Goal: Navigation & Orientation: Find specific page/section

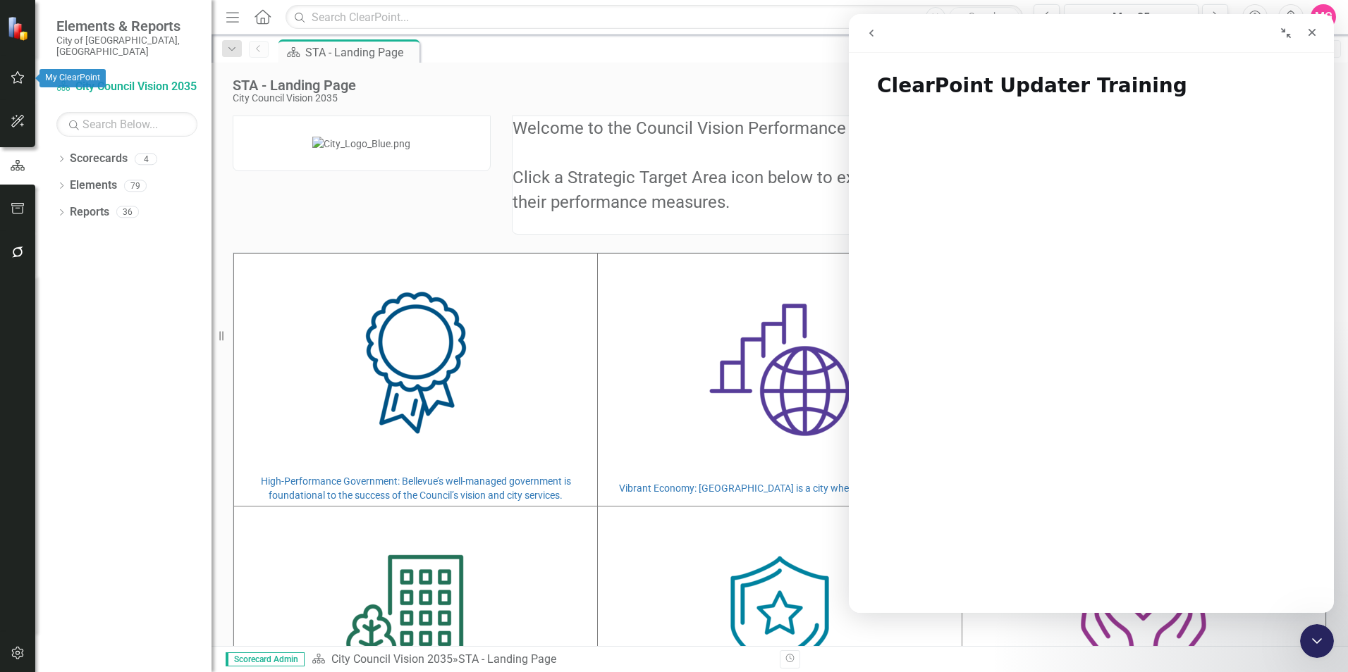
click at [16, 80] on icon "button" at bounding box center [18, 77] width 15 height 11
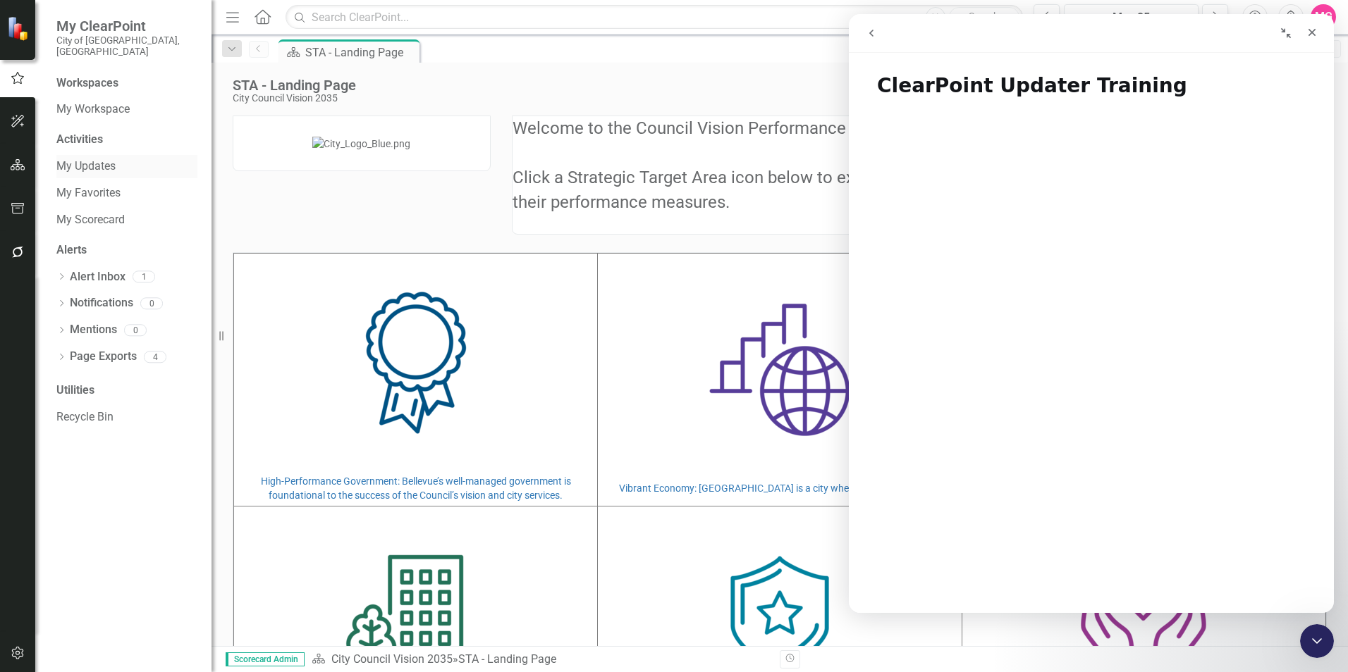
click at [107, 159] on link "My Updates" at bounding box center [126, 167] width 141 height 16
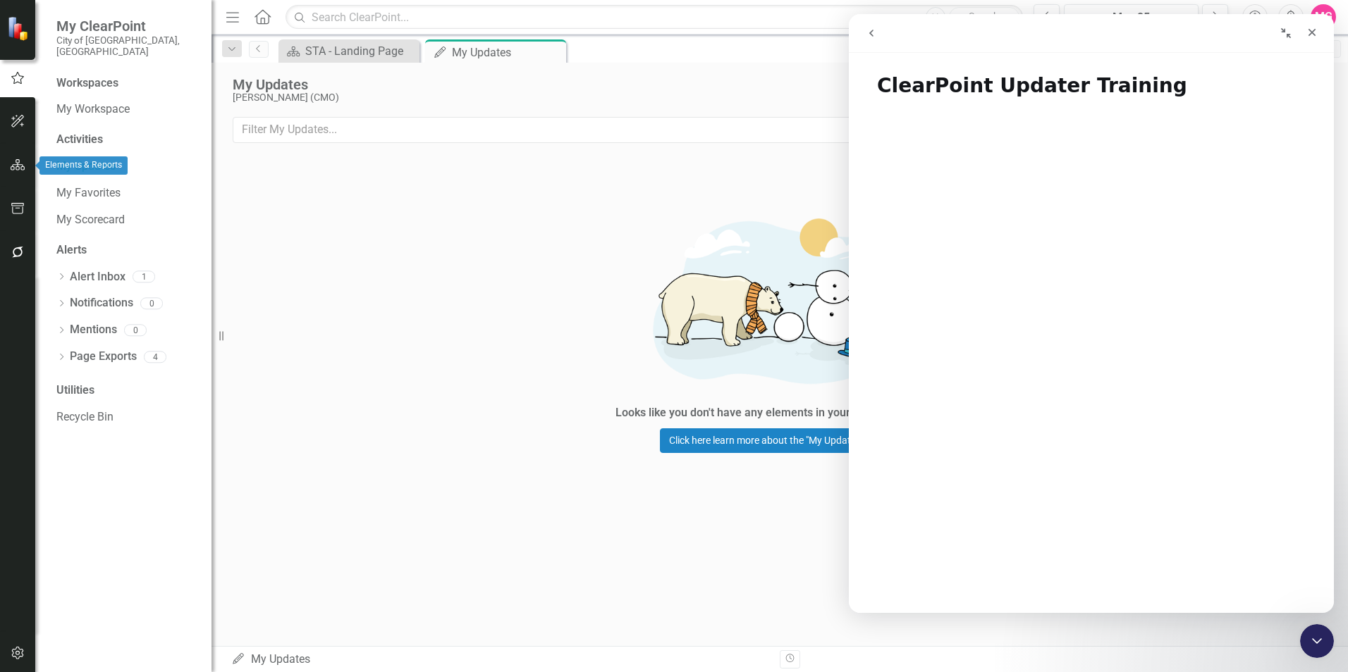
click at [20, 158] on button "button" at bounding box center [18, 166] width 32 height 30
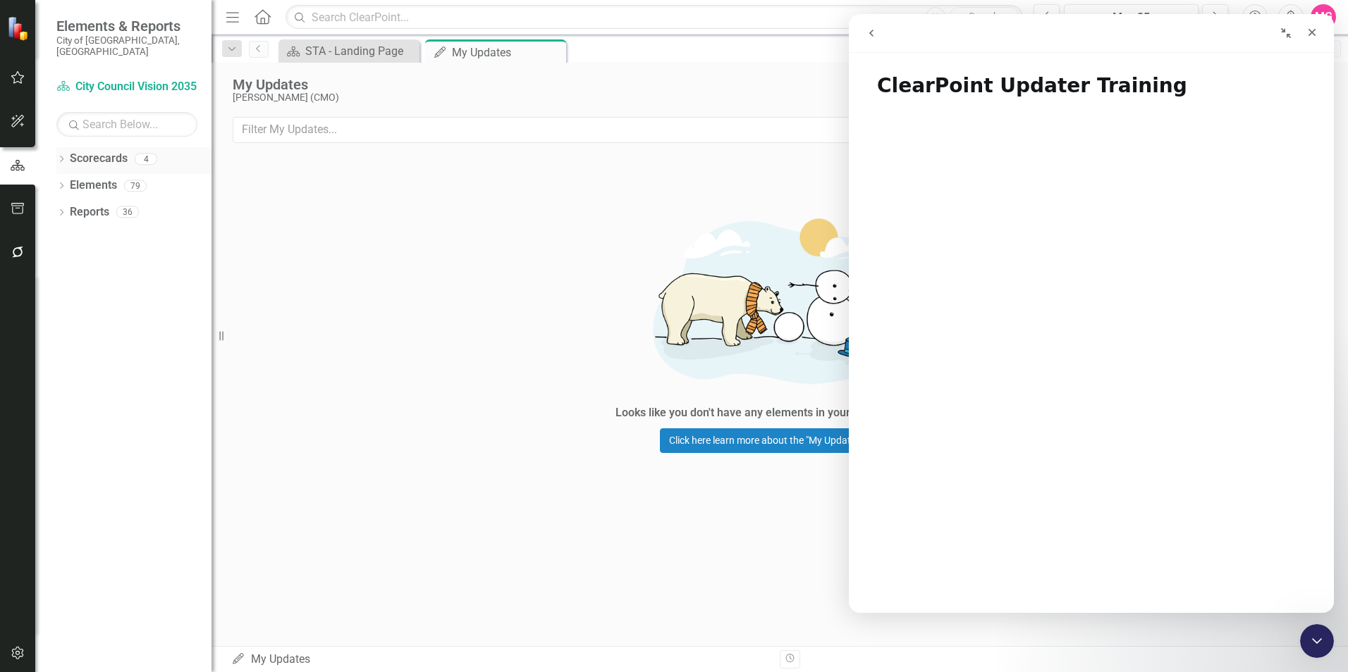
click at [63, 156] on icon "Dropdown" at bounding box center [61, 160] width 10 height 8
click at [121, 178] on link "City Council Vision 2035" at bounding box center [145, 186] width 134 height 16
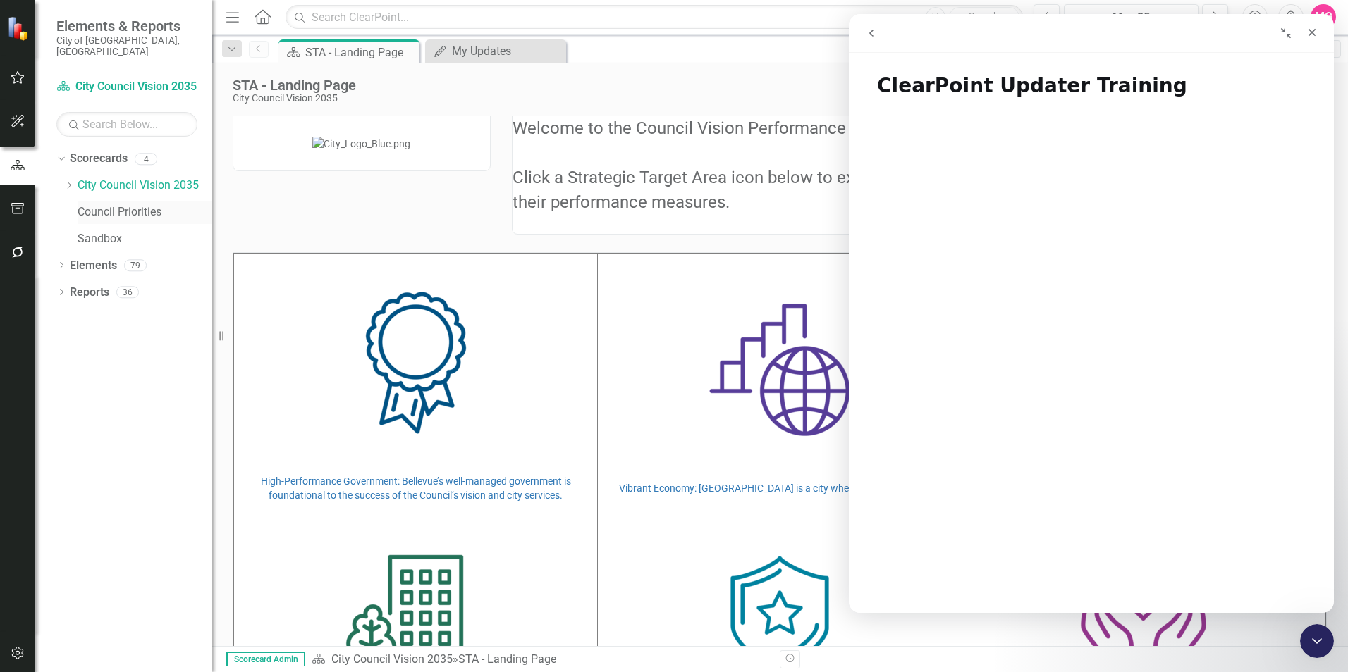
click at [144, 204] on link "Council Priorities" at bounding box center [145, 212] width 134 height 16
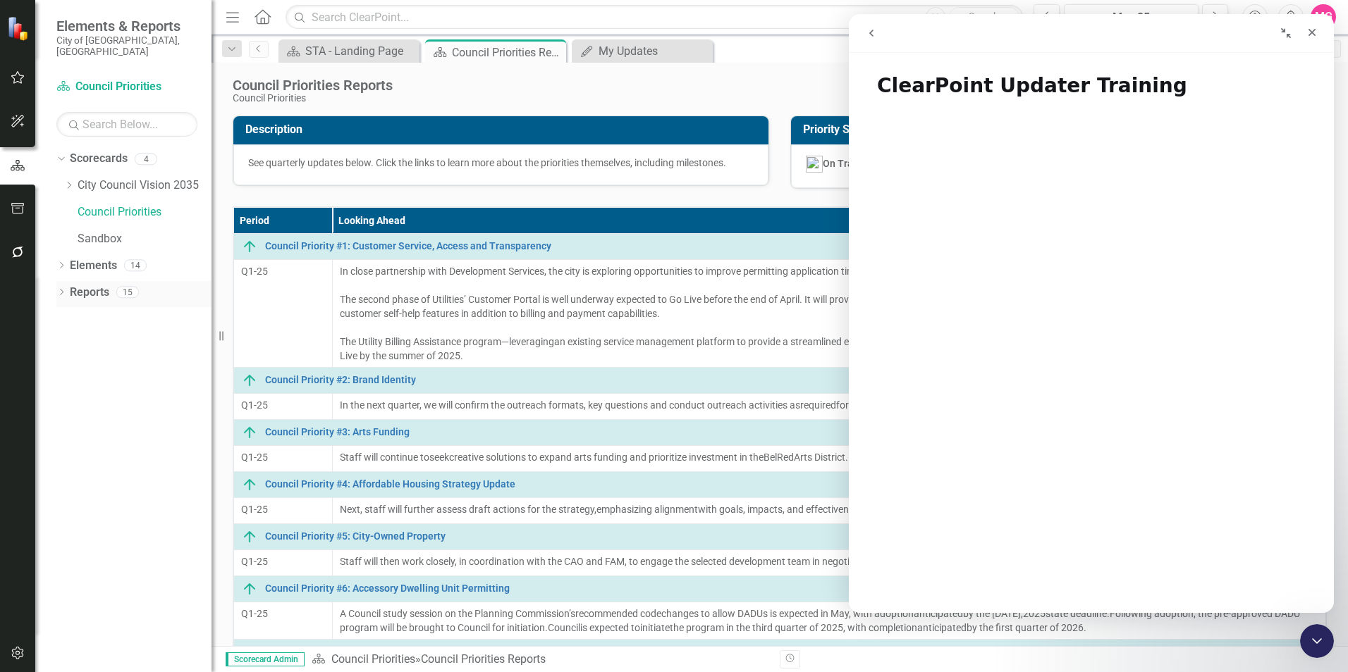
click at [61, 289] on icon at bounding box center [62, 292] width 4 height 6
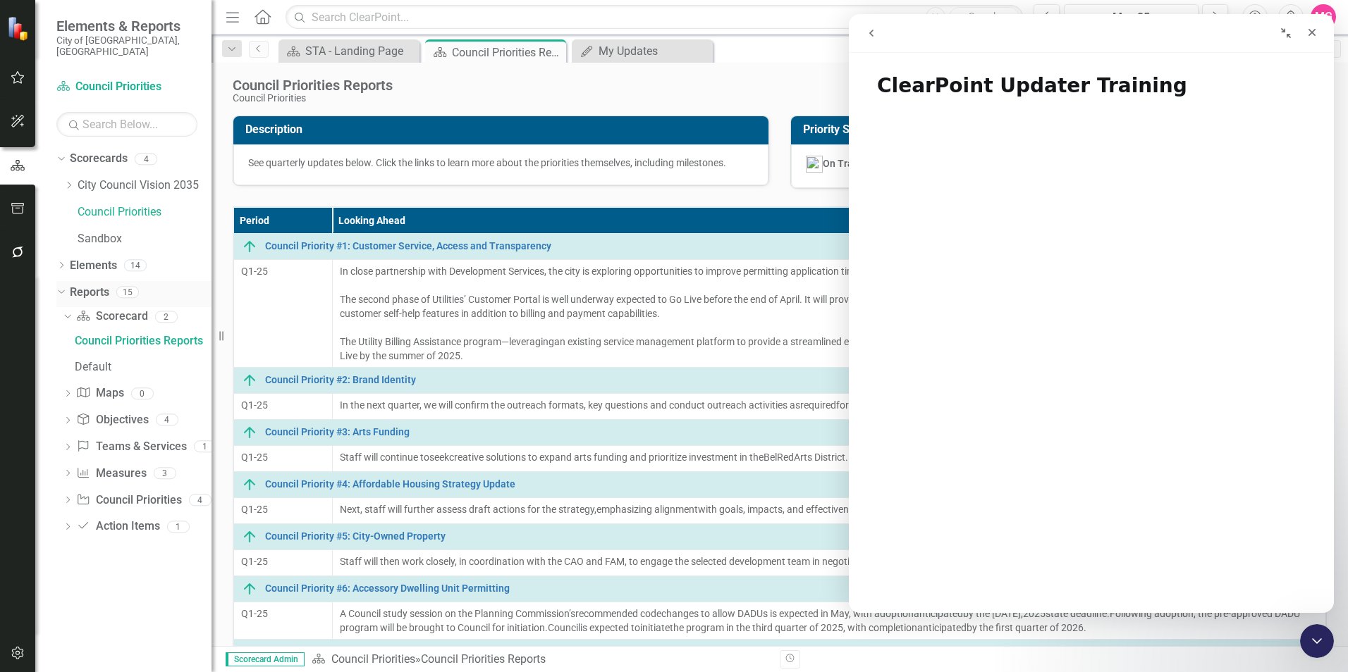
click at [64, 290] on div "Dropdown" at bounding box center [61, 293] width 10 height 7
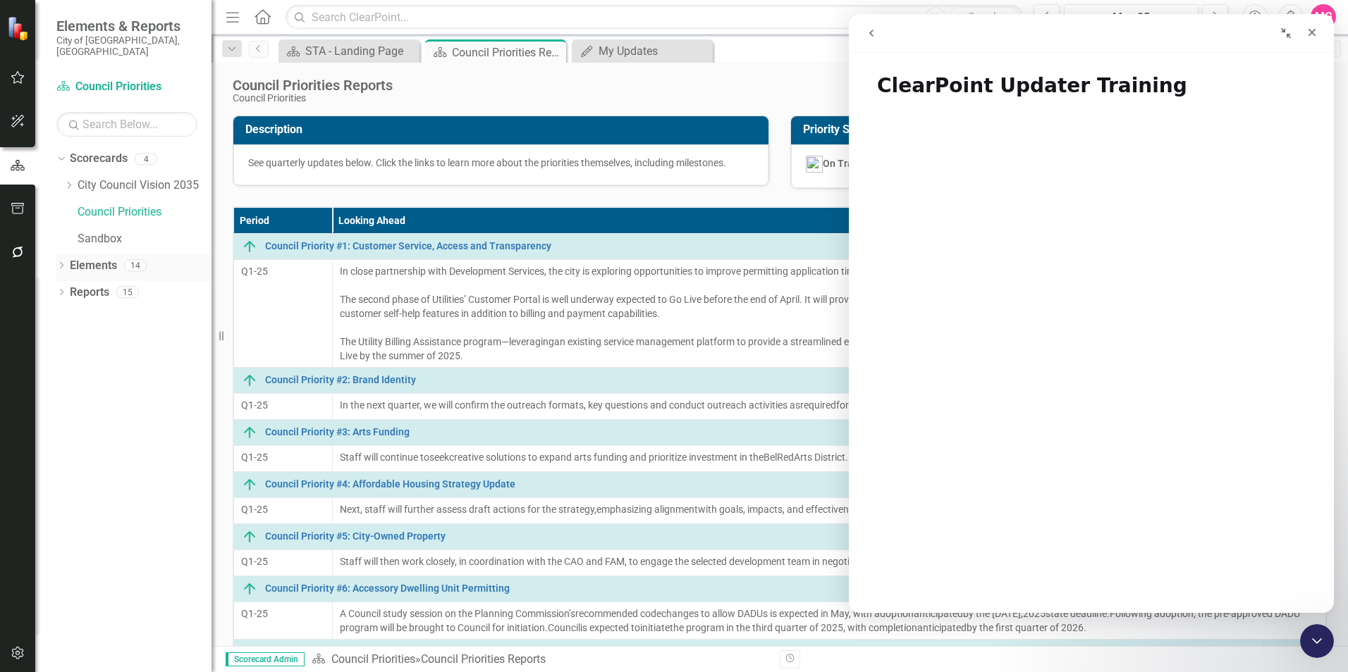
click at [60, 263] on icon "Dropdown" at bounding box center [61, 267] width 10 height 8
click at [58, 423] on icon "Dropdown" at bounding box center [61, 427] width 10 height 8
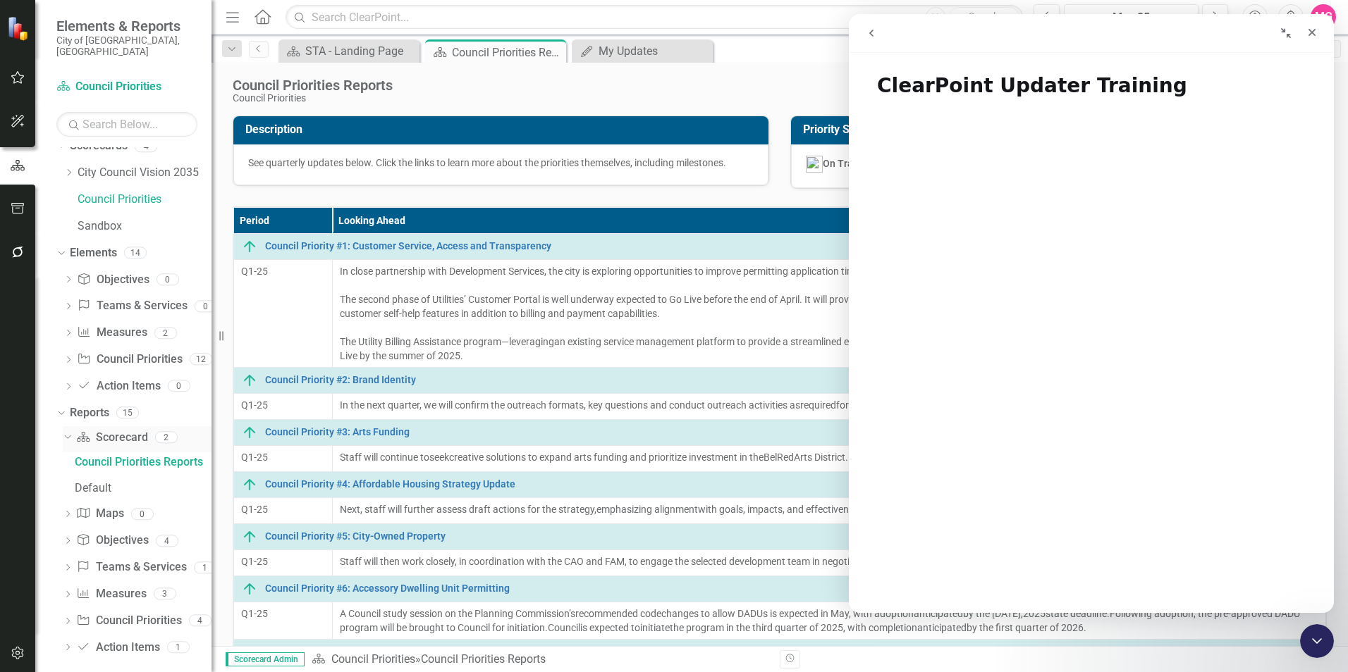
scroll to position [13, 0]
click at [104, 586] on link "Measure Measures" at bounding box center [111, 594] width 70 height 16
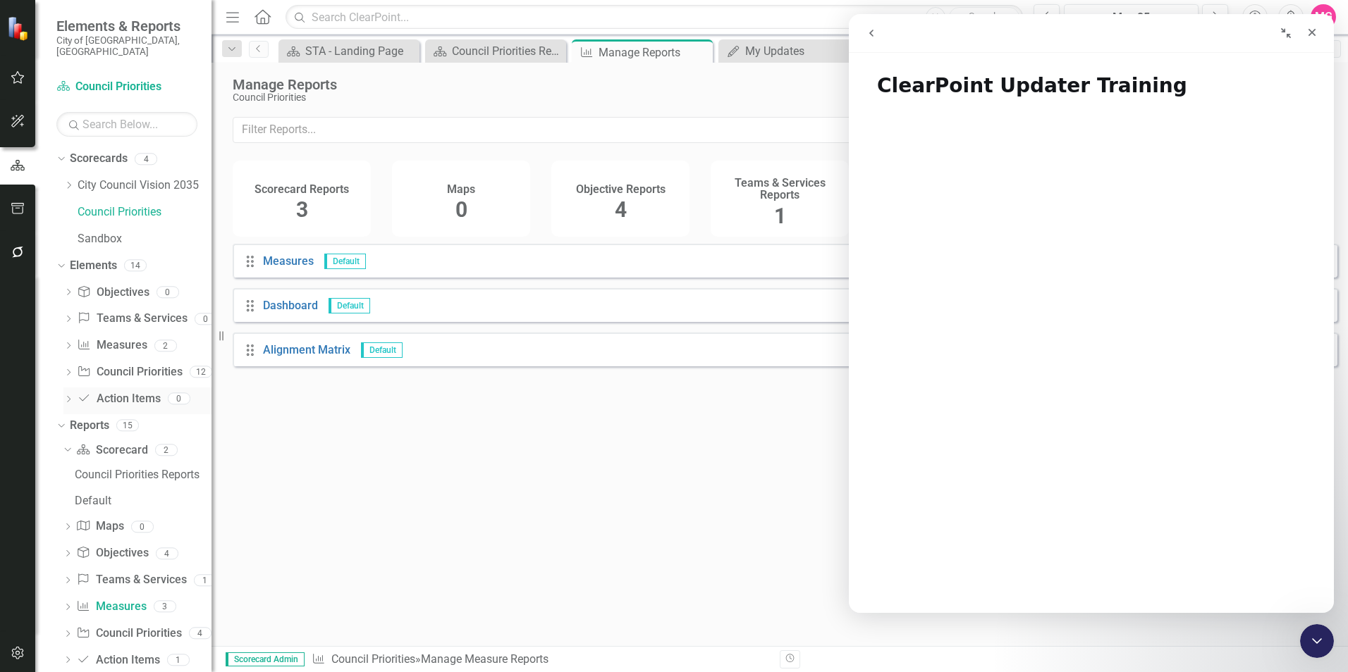
scroll to position [13, 0]
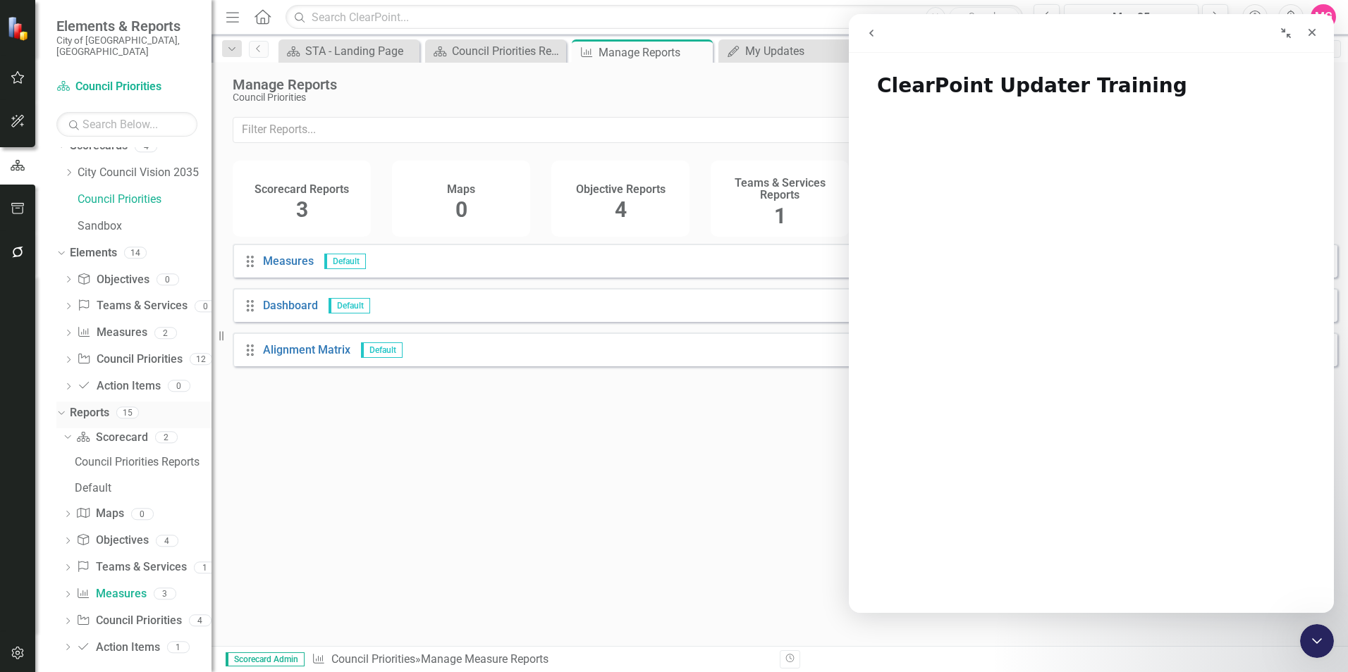
click at [66, 402] on div "Dropdown Reports 15" at bounding box center [133, 415] width 155 height 27
click at [60, 407] on icon "Dropdown" at bounding box center [60, 412] width 8 height 10
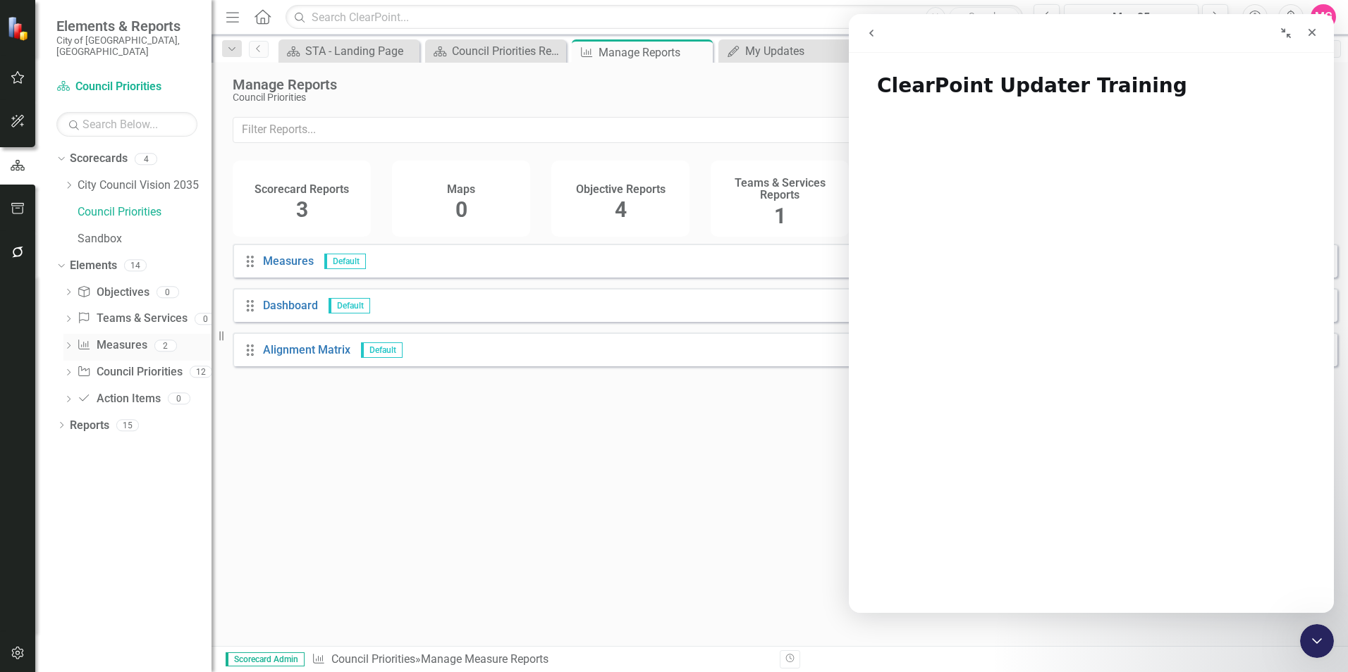
click at [73, 342] on div "Dropdown" at bounding box center [68, 348] width 10 height 12
click at [125, 362] on div "Council Priority Snap Shot" at bounding box center [155, 368] width 112 height 13
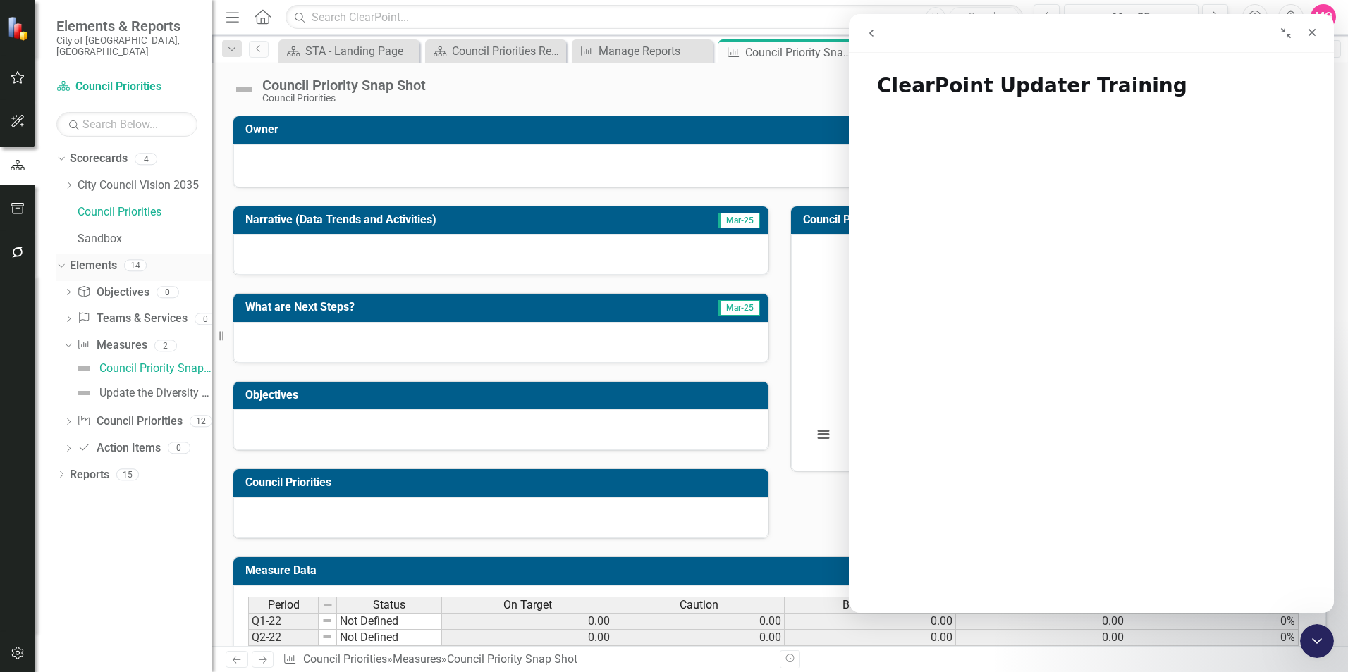
click at [61, 260] on icon "Dropdown" at bounding box center [60, 265] width 8 height 10
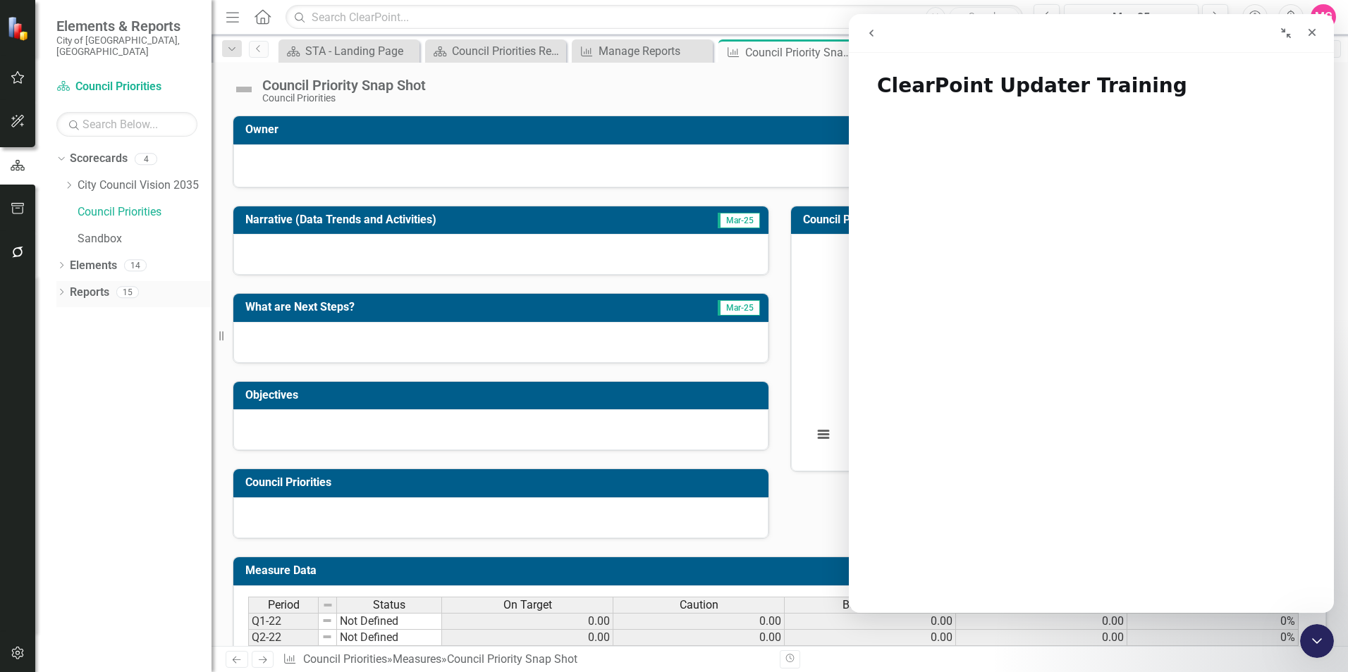
click at [62, 290] on icon "Dropdown" at bounding box center [61, 294] width 10 height 8
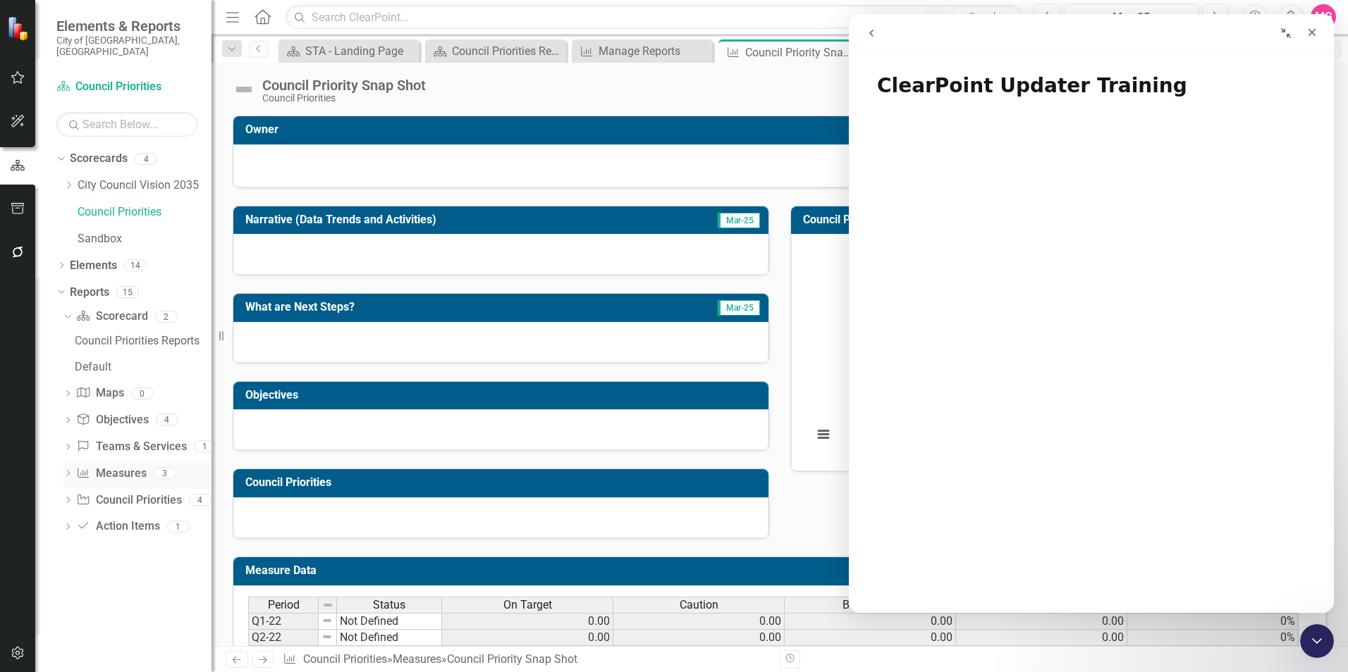
click at [66, 471] on icon "Dropdown" at bounding box center [68, 475] width 10 height 8
click at [68, 418] on icon "Dropdown" at bounding box center [66, 423] width 8 height 10
click at [75, 412] on div "Dropdown Measure Measures 3" at bounding box center [137, 425] width 149 height 27
click at [69, 421] on icon "Dropdown" at bounding box center [68, 425] width 10 height 8
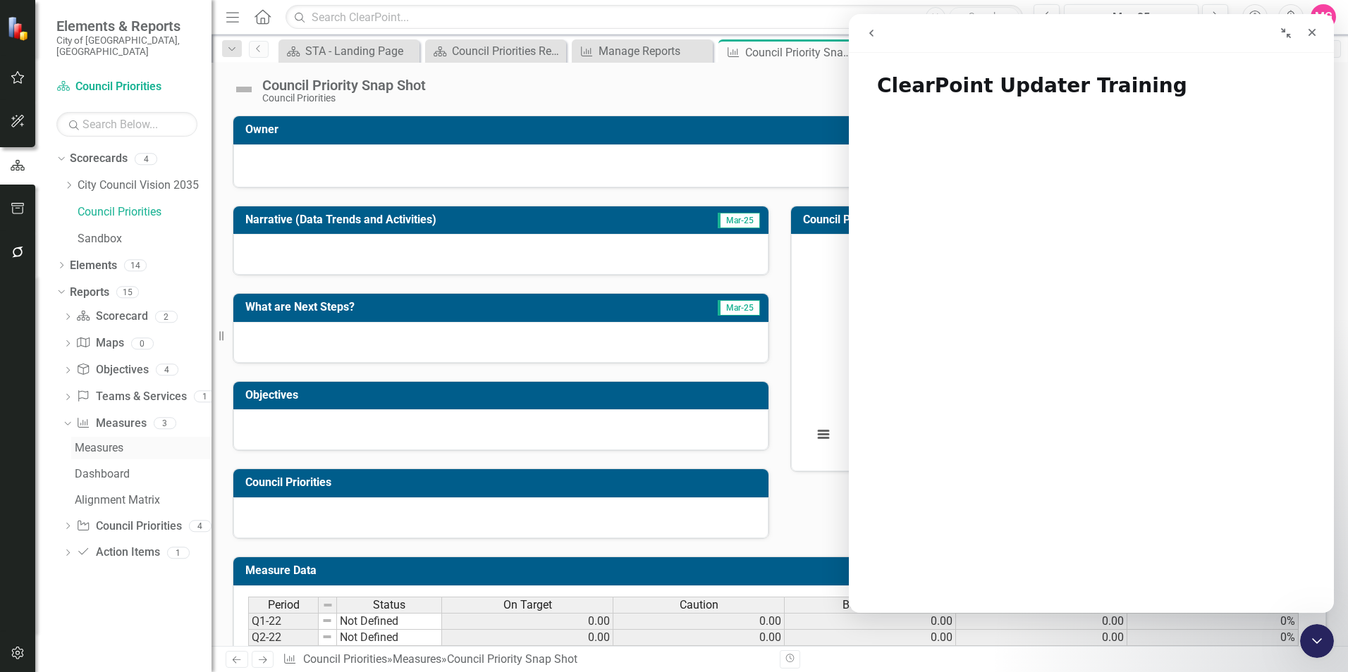
click at [84, 442] on div "Measures" at bounding box center [143, 448] width 137 height 13
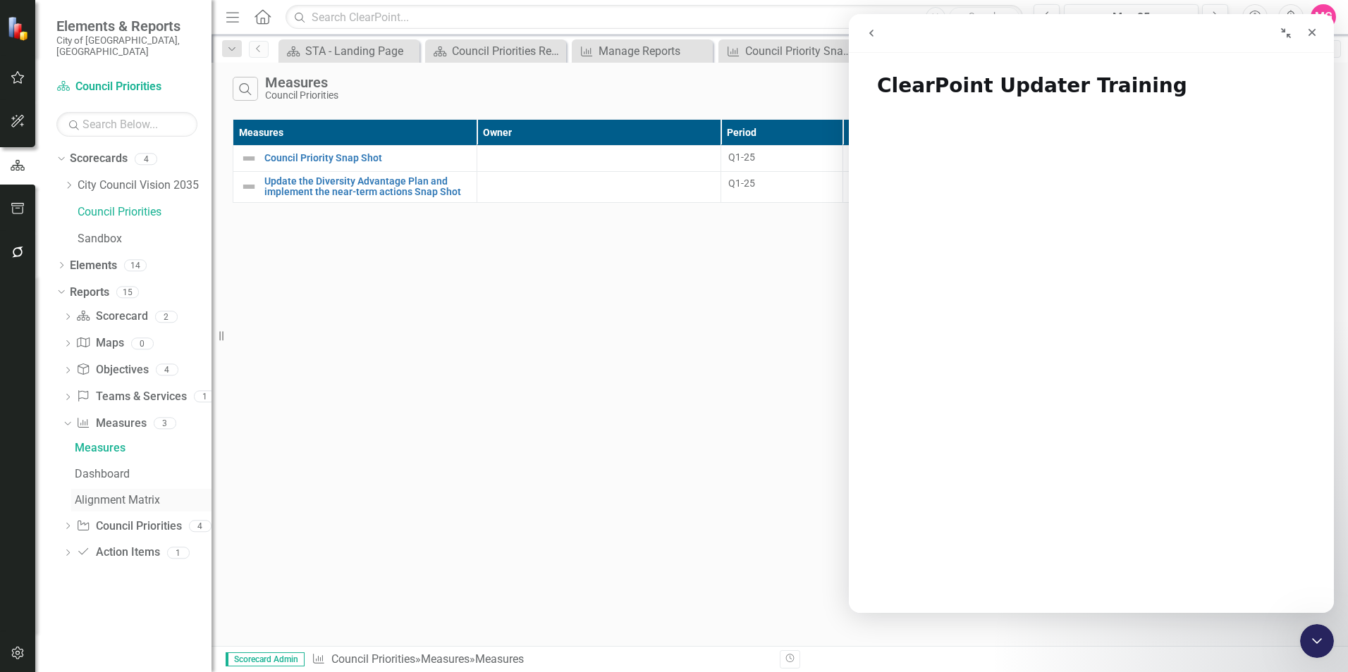
click at [101, 494] on div "Alignment Matrix" at bounding box center [143, 500] width 137 height 13
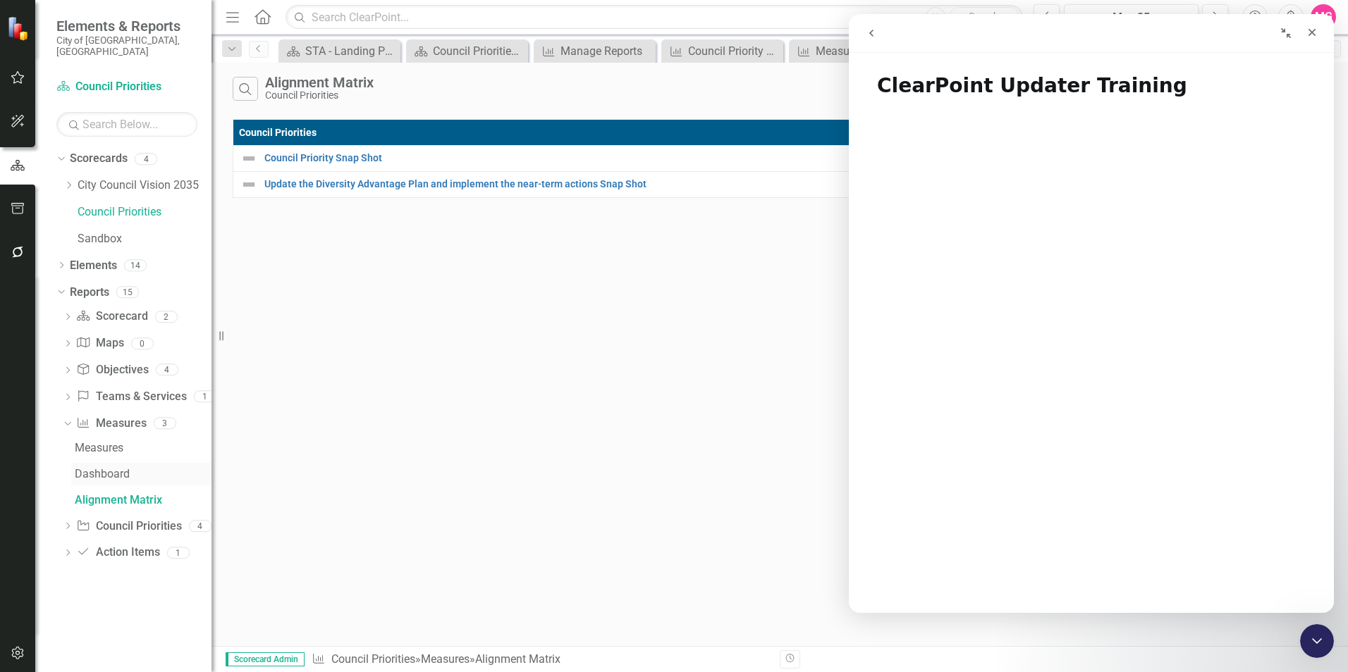
click at [92, 472] on link "Dashboard" at bounding box center [141, 474] width 140 height 23
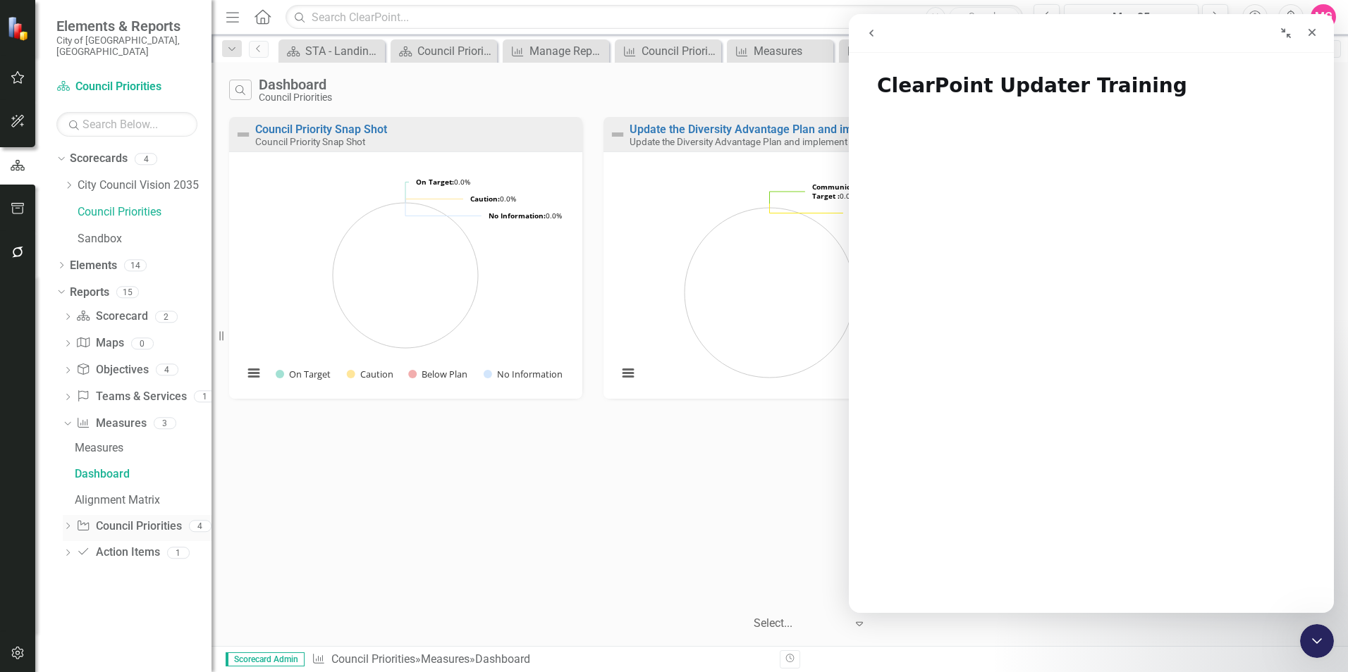
click at [67, 515] on div "Dropdown Council Priority Council Priorities 4" at bounding box center [137, 528] width 149 height 27
click at [70, 524] on icon "Dropdown" at bounding box center [68, 528] width 10 height 8
click at [115, 469] on div "Council Priorities" at bounding box center [143, 475] width 137 height 13
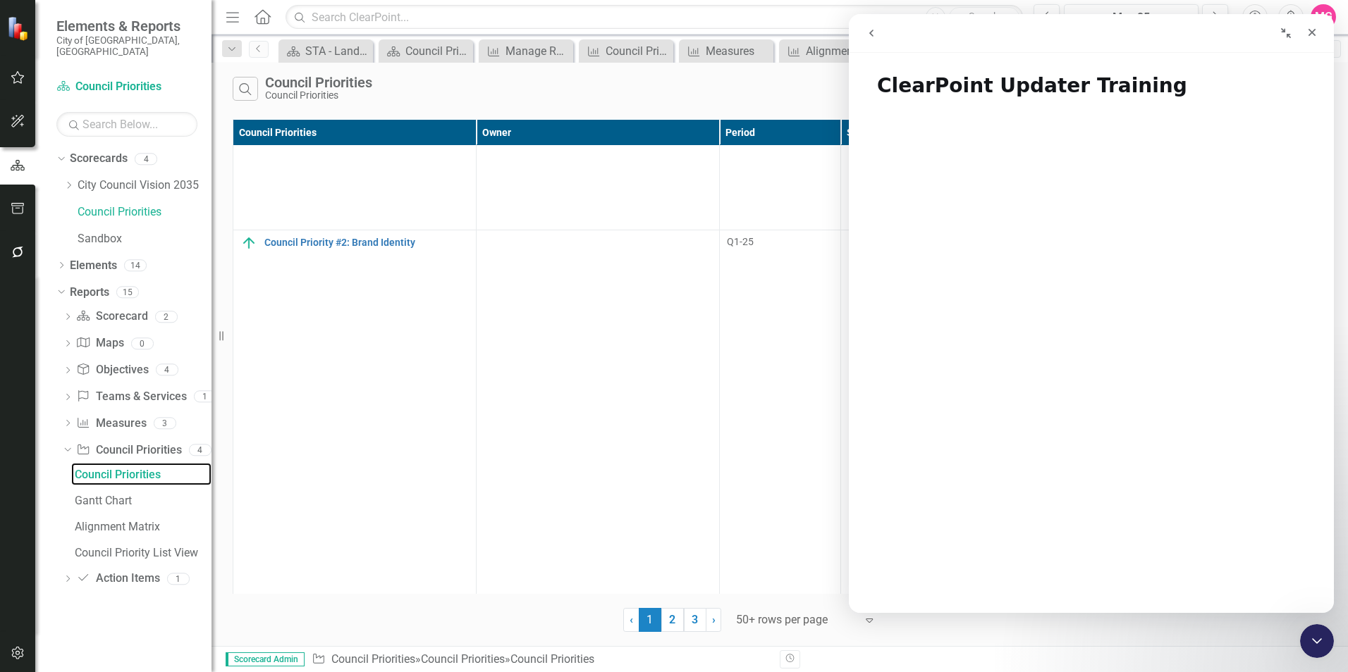
scroll to position [228, 0]
click at [1289, 32] on icon "Collapse window" at bounding box center [1285, 32] width 11 height 11
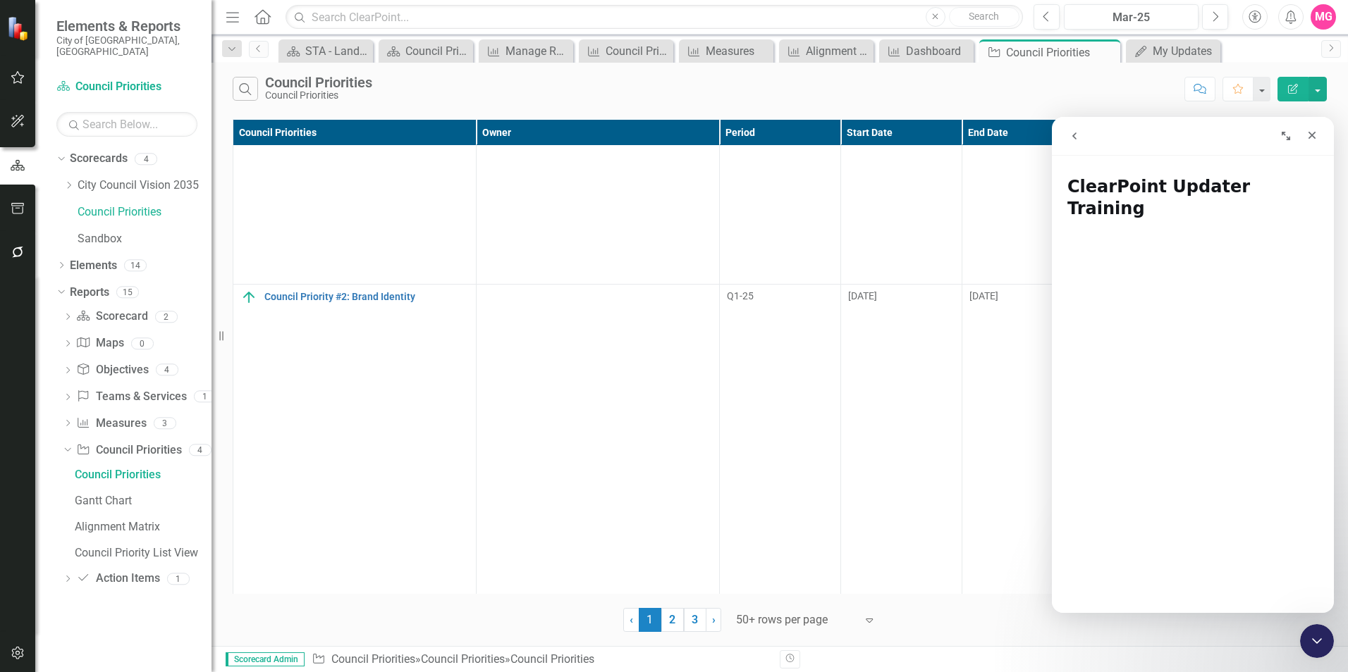
scroll to position [171, 0]
click at [142, 547] on div "Council Priority List View" at bounding box center [143, 553] width 137 height 13
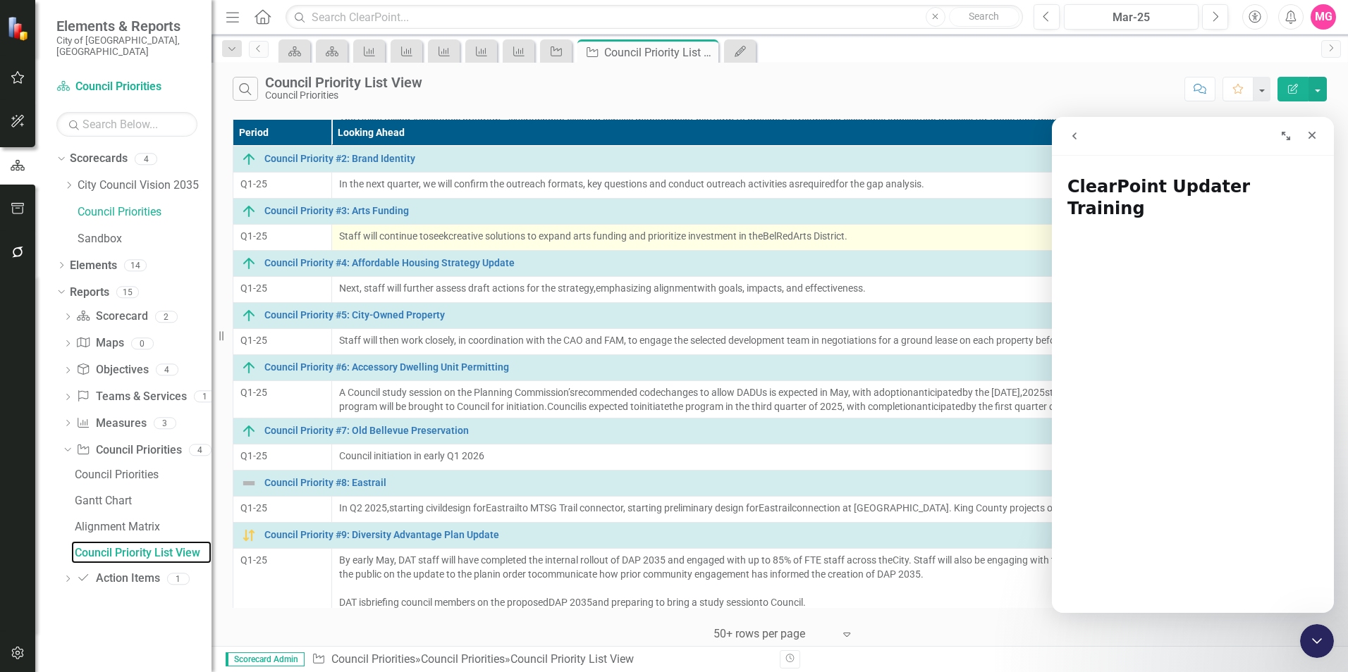
scroll to position [133, 0]
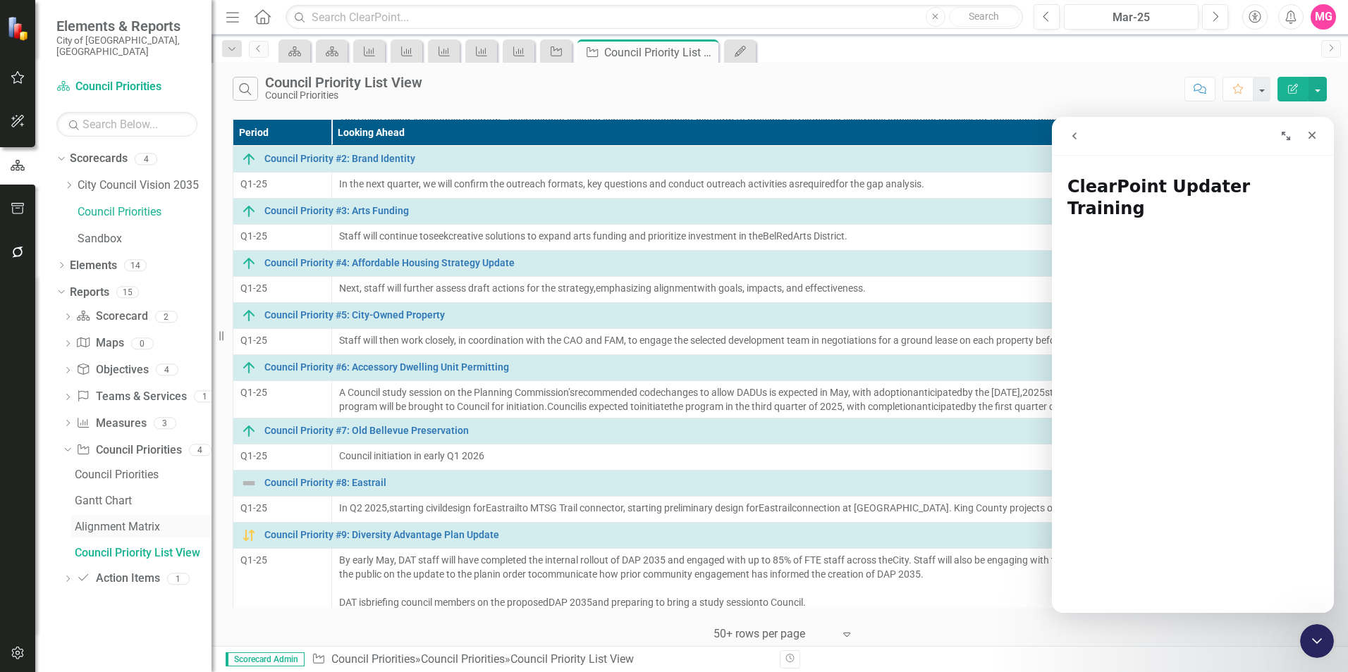
click at [102, 521] on div "Alignment Matrix" at bounding box center [143, 527] width 137 height 13
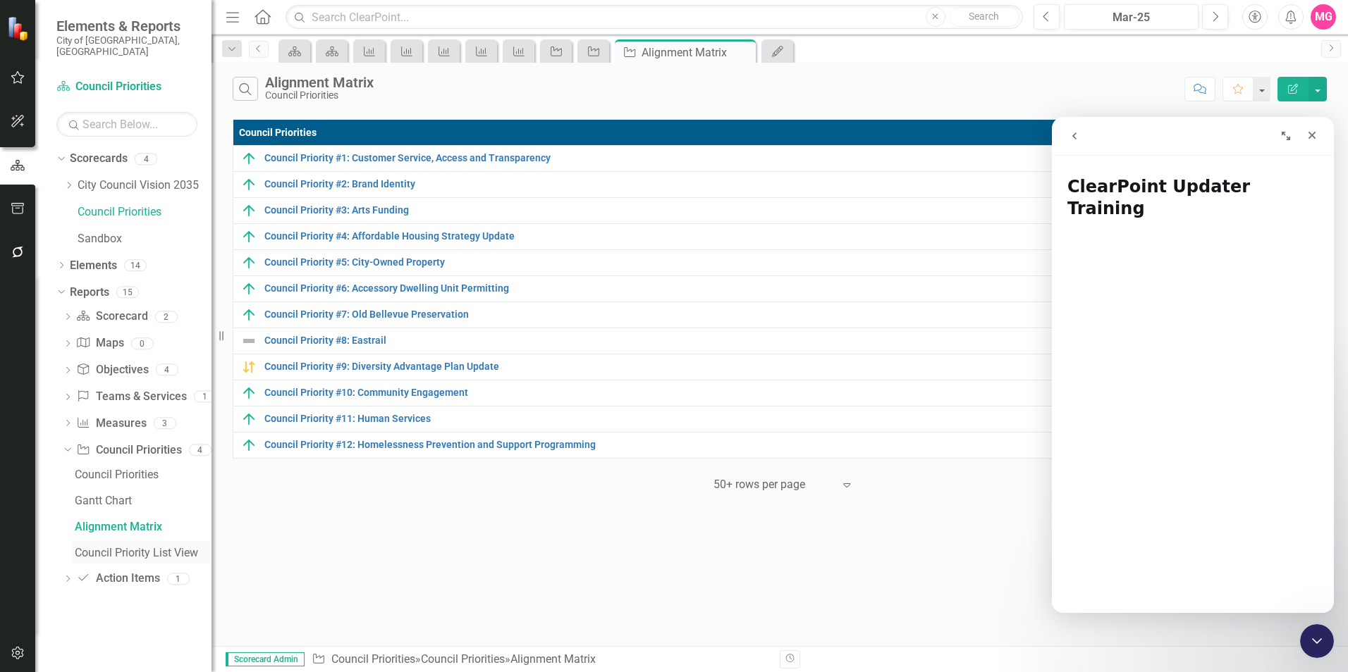
click at [132, 547] on div "Council Priority List View" at bounding box center [143, 553] width 137 height 13
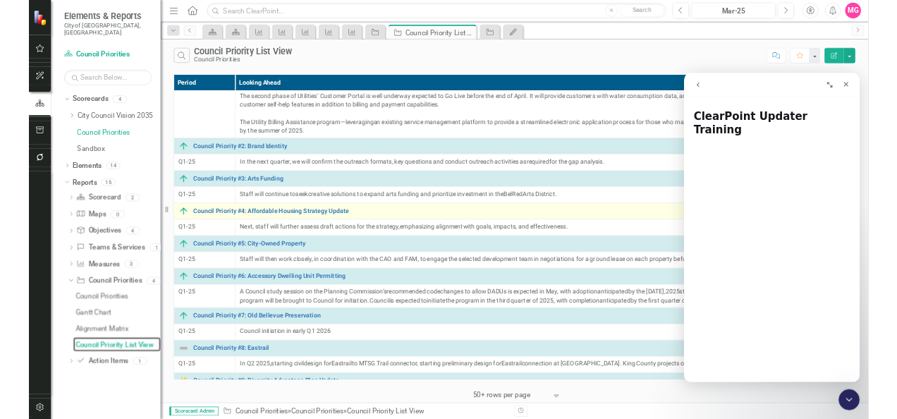
scroll to position [57, 0]
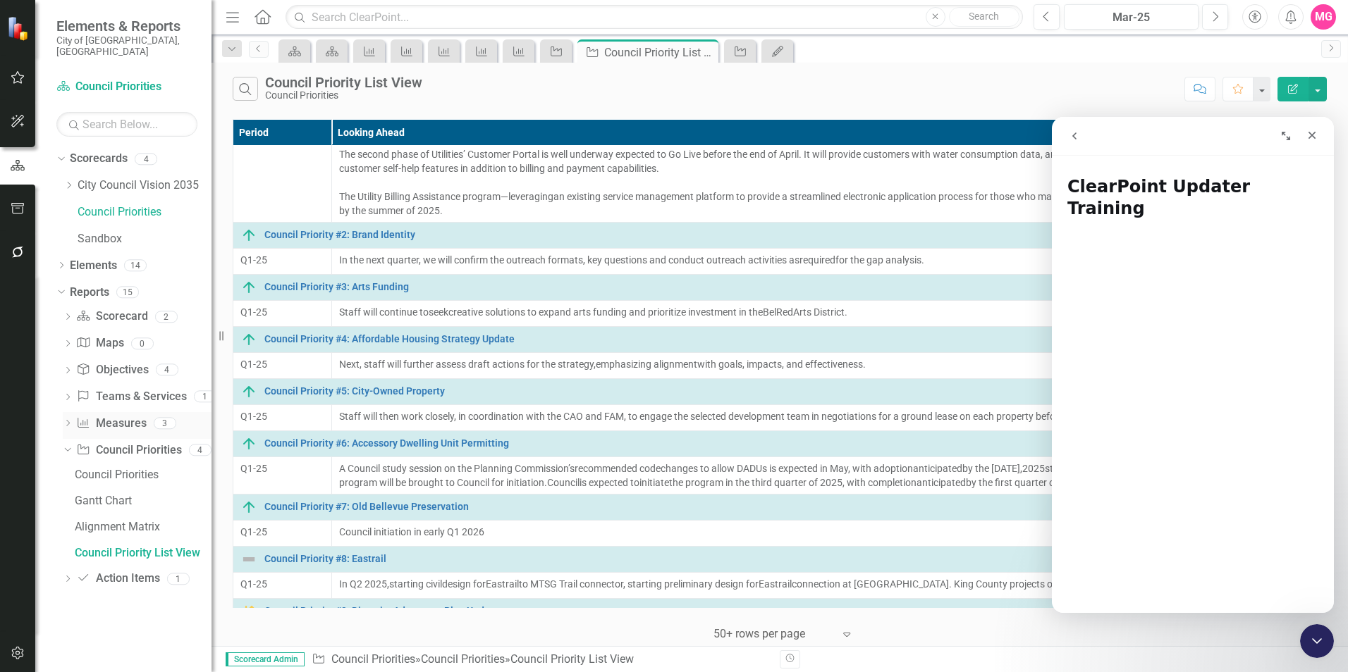
click at [67, 421] on icon "Dropdown" at bounding box center [68, 425] width 10 height 8
click at [117, 494] on div "Alignment Matrix" at bounding box center [143, 500] width 137 height 13
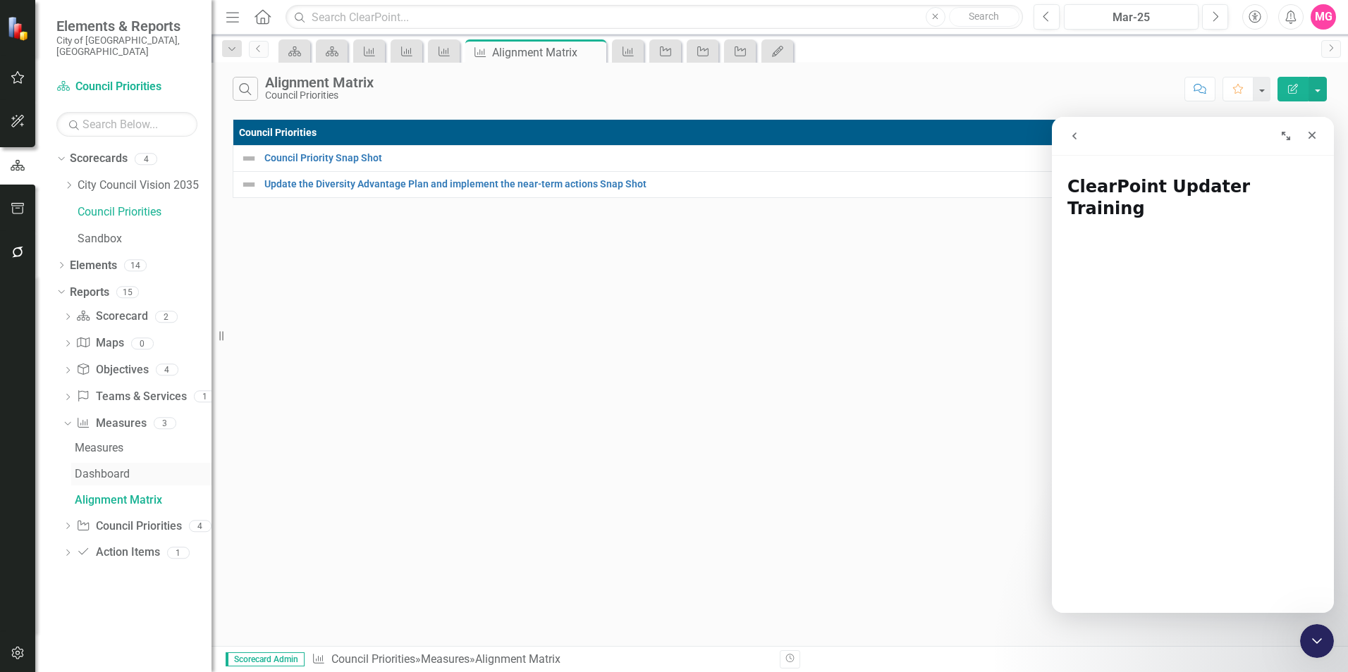
click at [90, 468] on div "Dashboard" at bounding box center [143, 474] width 137 height 13
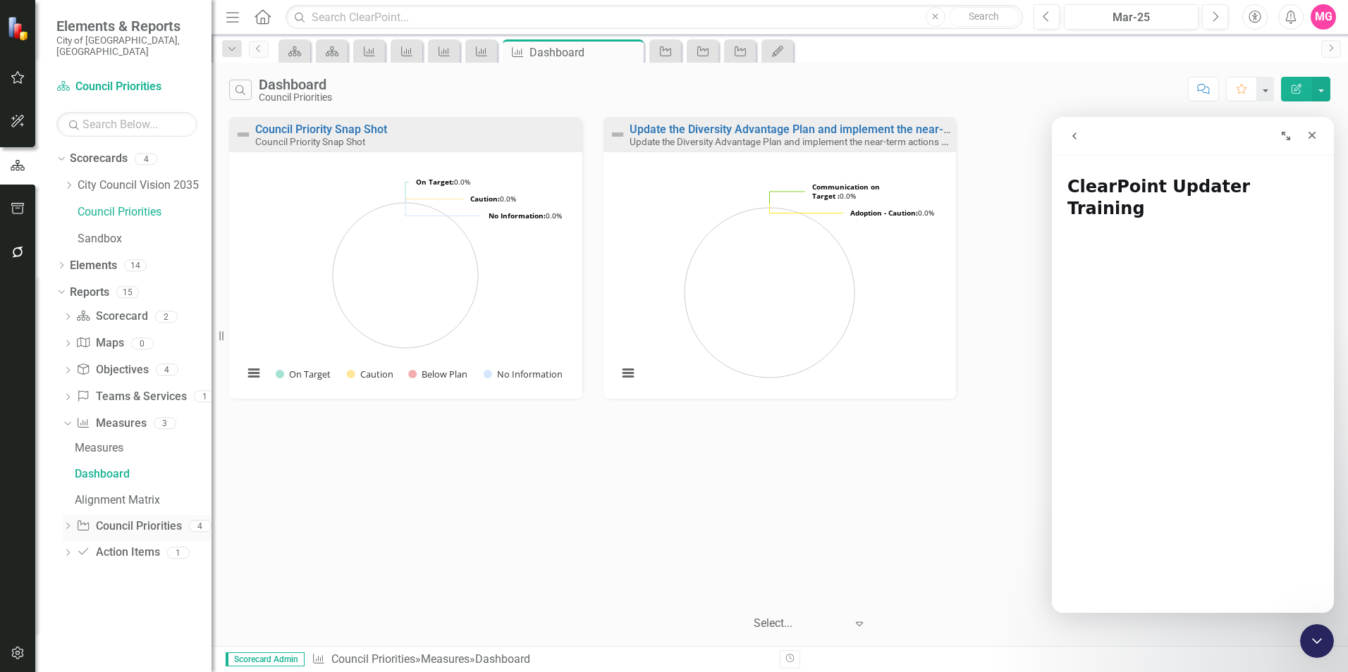
click at [64, 524] on icon "Dropdown" at bounding box center [68, 528] width 10 height 8
click at [67, 359] on div "Dropdown Objective Objectives 4" at bounding box center [137, 372] width 149 height 27
click at [69, 368] on icon "Dropdown" at bounding box center [68, 372] width 10 height 8
click at [128, 467] on div "Council Priority Alignment" at bounding box center [143, 473] width 137 height 13
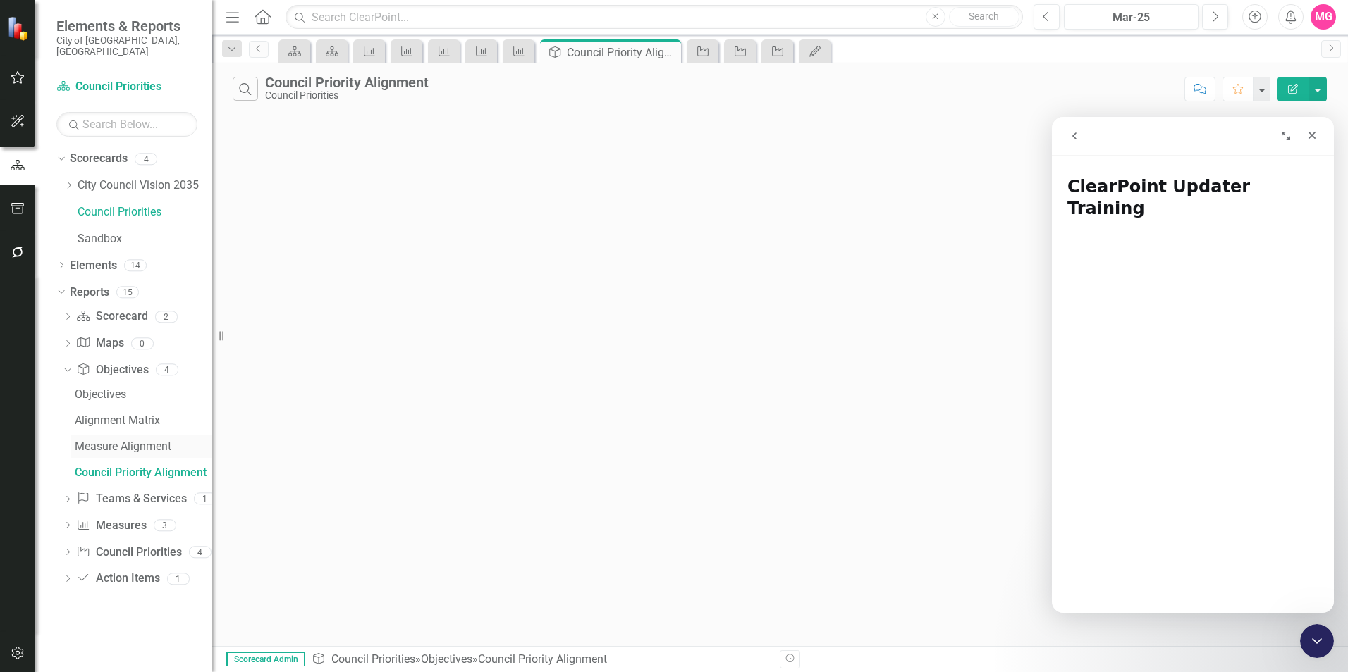
click at [97, 436] on link "Measure Alignment" at bounding box center [141, 447] width 140 height 23
click at [1274, 129] on button "Expand window" at bounding box center [1285, 136] width 27 height 27
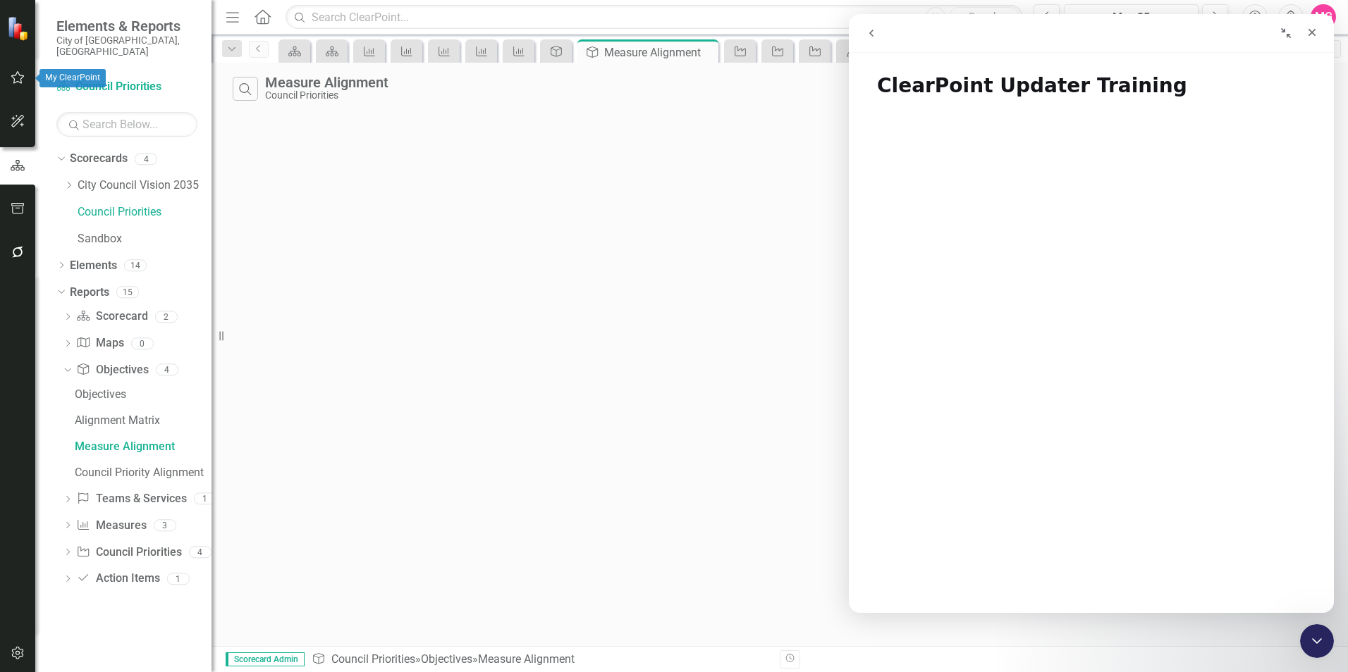
click at [18, 85] on button "button" at bounding box center [18, 78] width 32 height 30
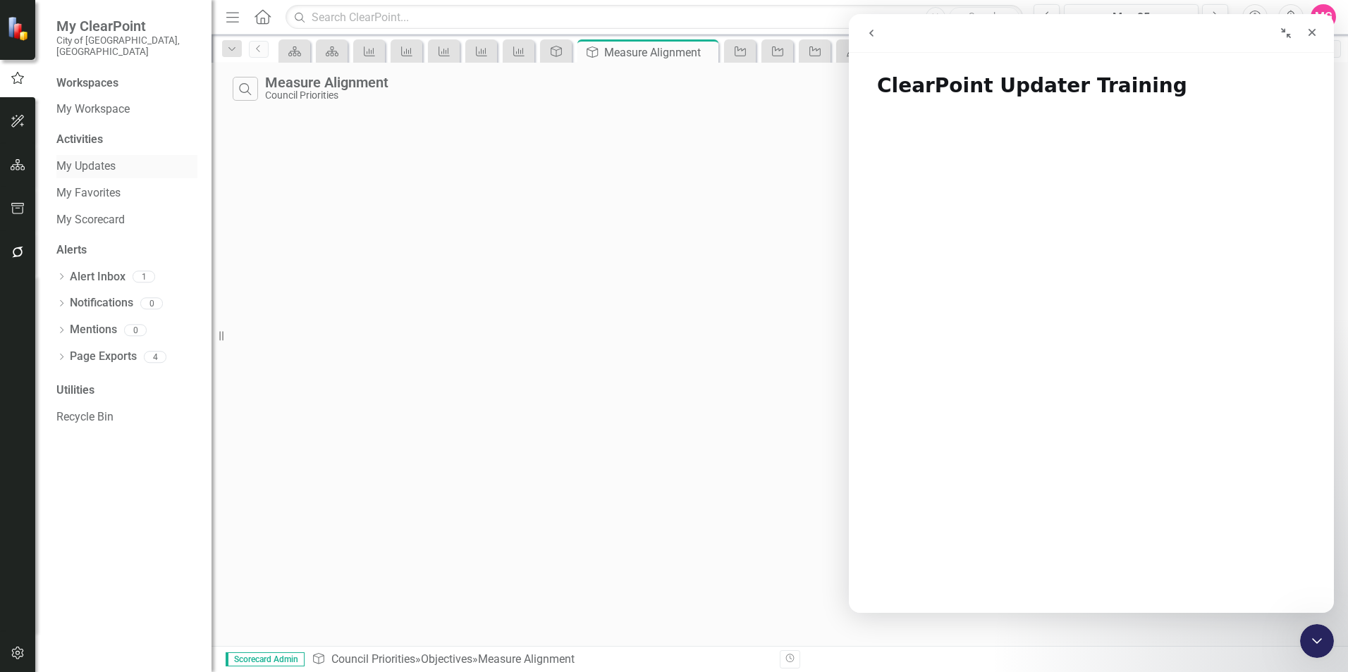
click at [79, 159] on link "My Updates" at bounding box center [126, 167] width 141 height 16
